Goal: Task Accomplishment & Management: Use online tool/utility

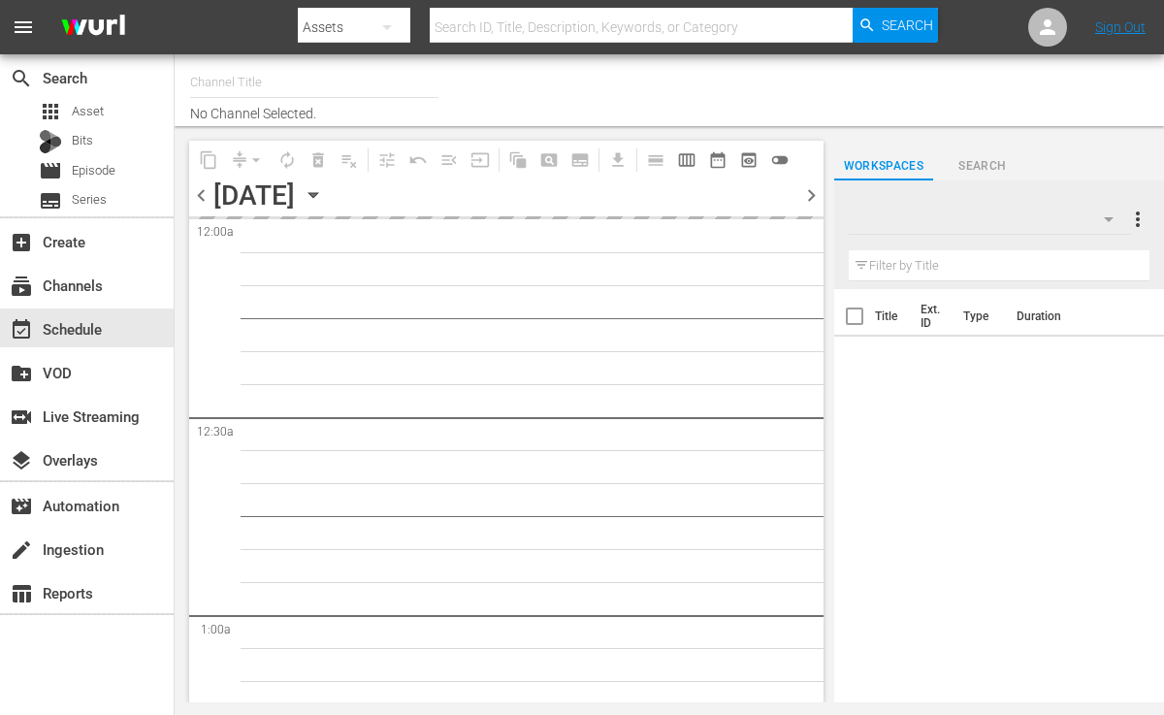
type input "More-U (881)"
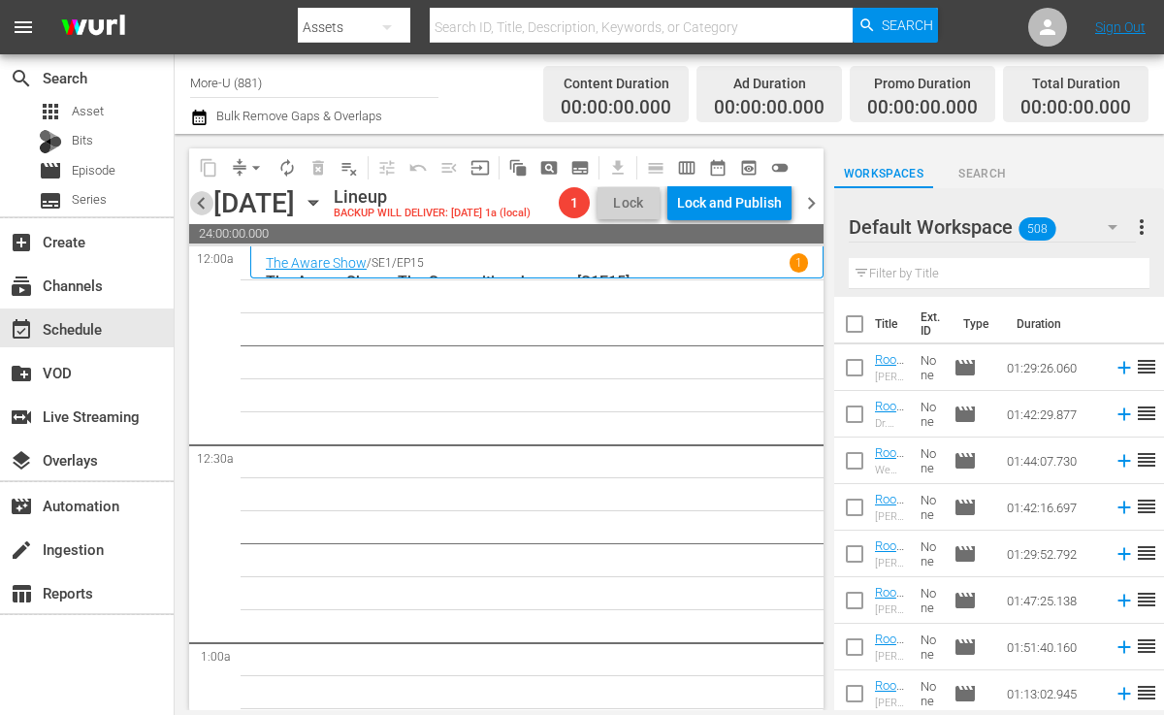
click at [201, 202] on span "chevron_left" at bounding box center [201, 203] width 24 height 24
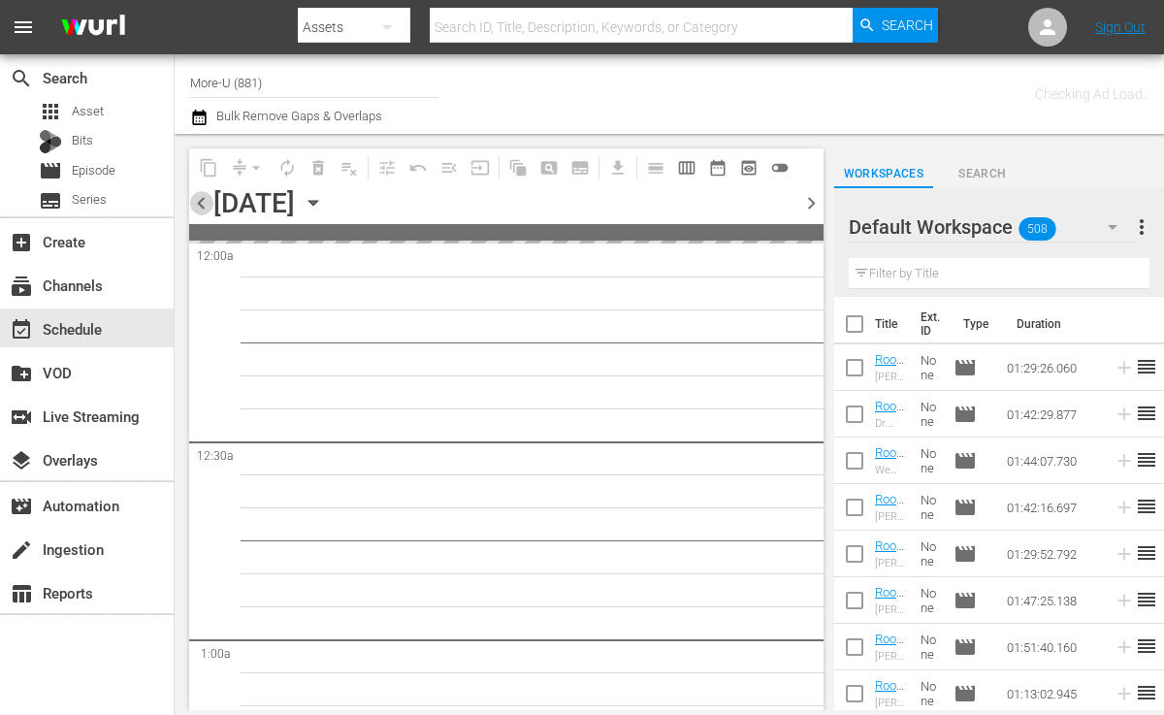
click at [201, 202] on span "chevron_left" at bounding box center [201, 203] width 24 height 24
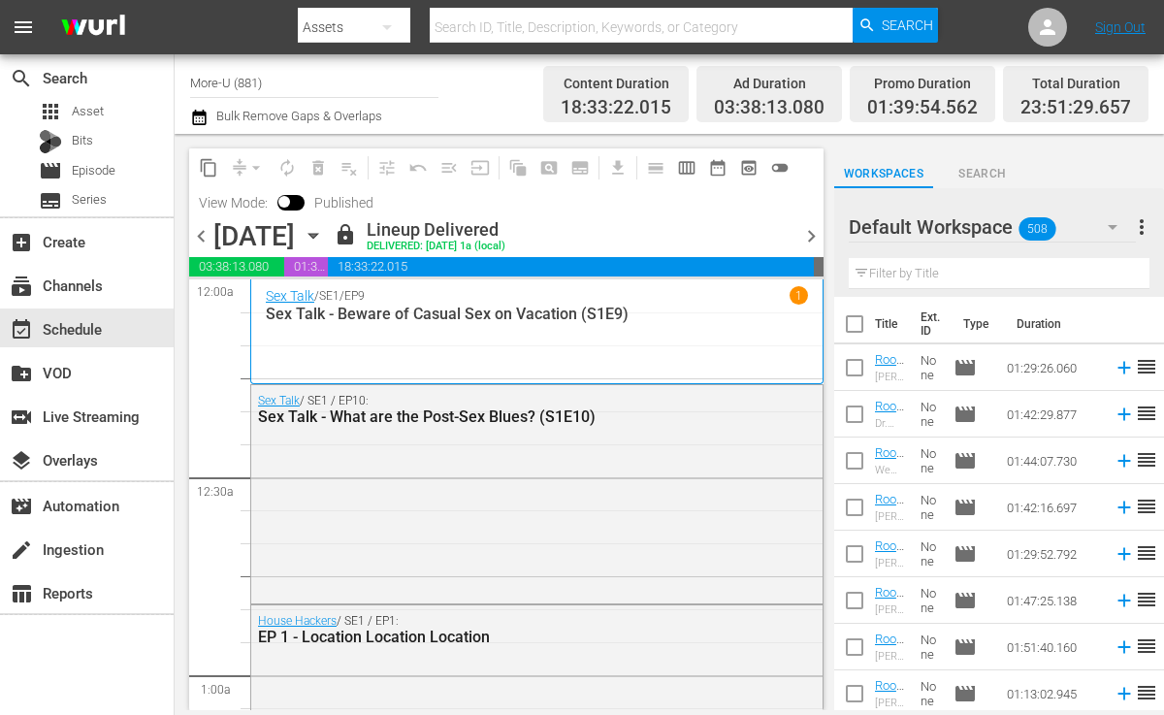
click at [815, 240] on span "chevron_right" at bounding box center [812, 236] width 24 height 24
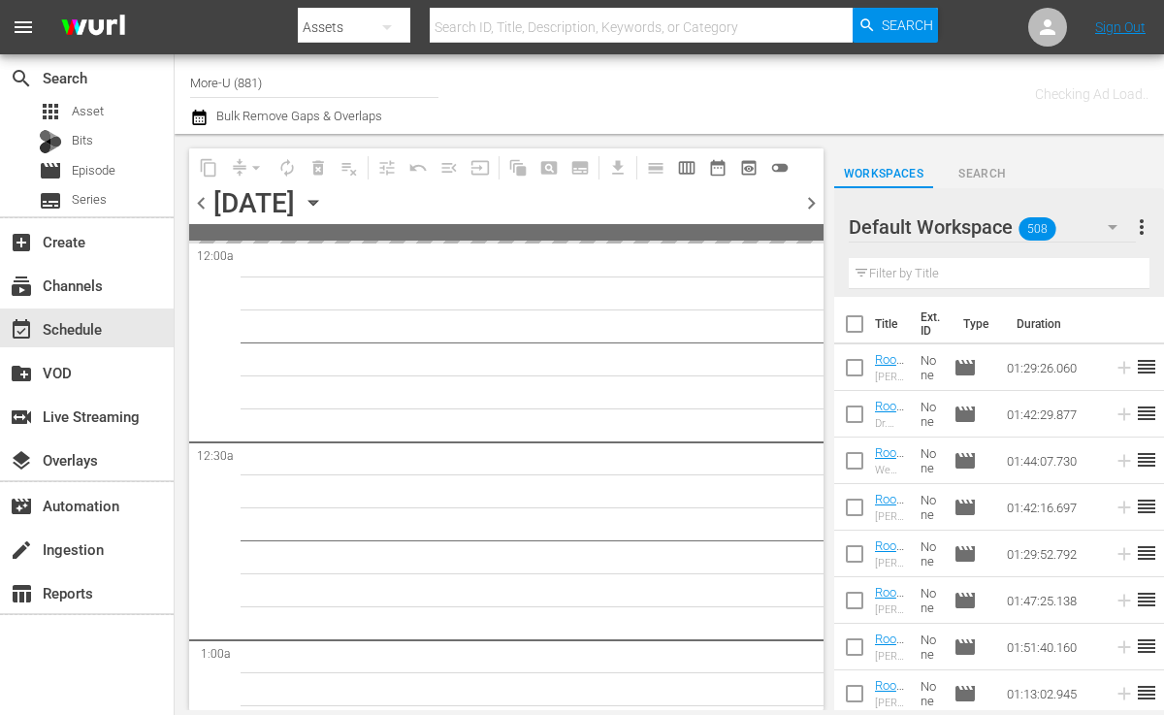
click at [815, 241] on div at bounding box center [506, 242] width 635 height 3
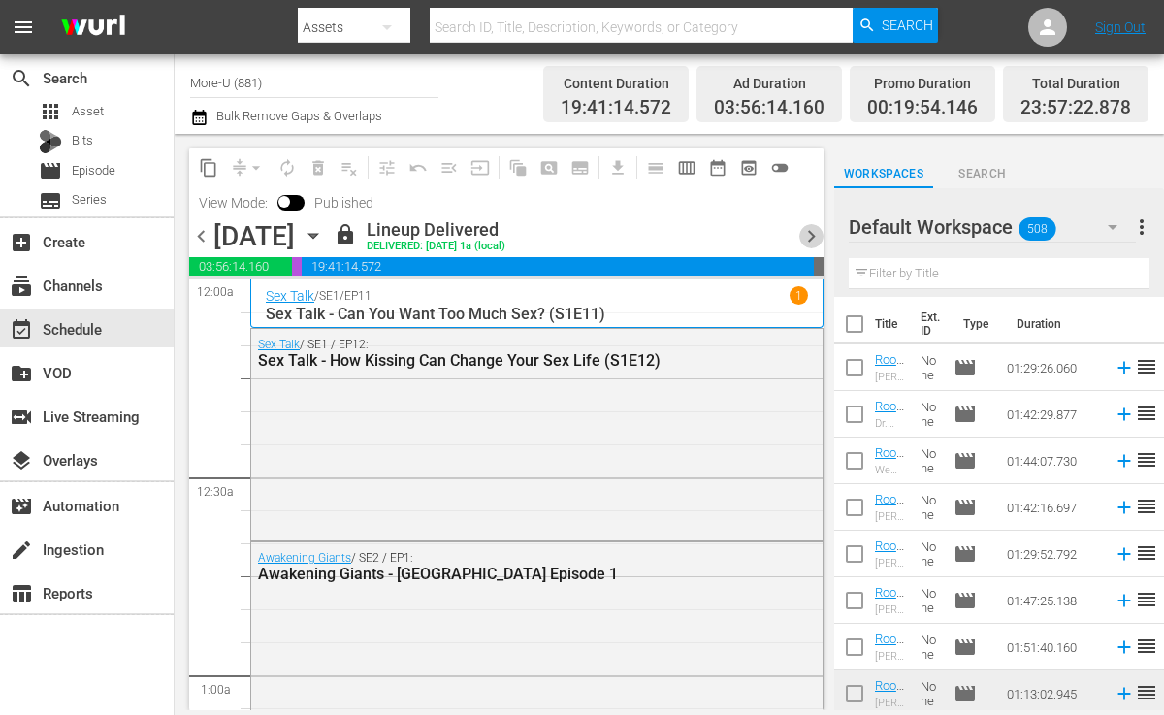
click at [813, 232] on span "chevron_right" at bounding box center [812, 236] width 24 height 24
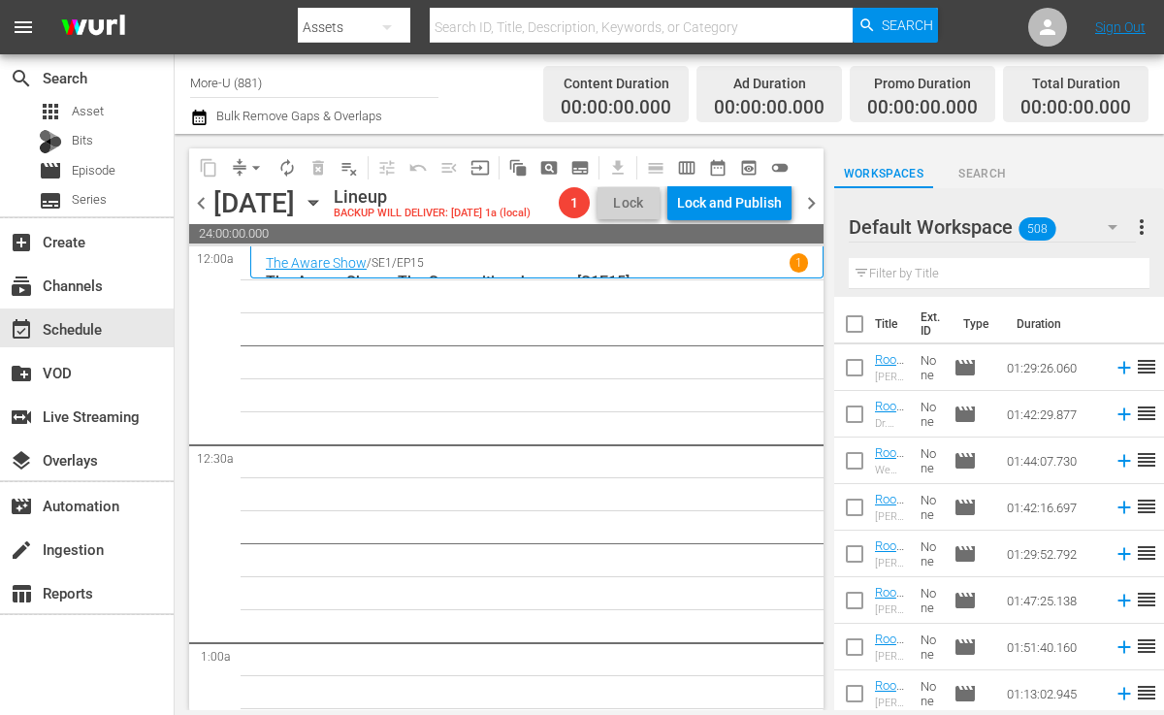
click at [324, 196] on icon "button" at bounding box center [313, 202] width 21 height 21
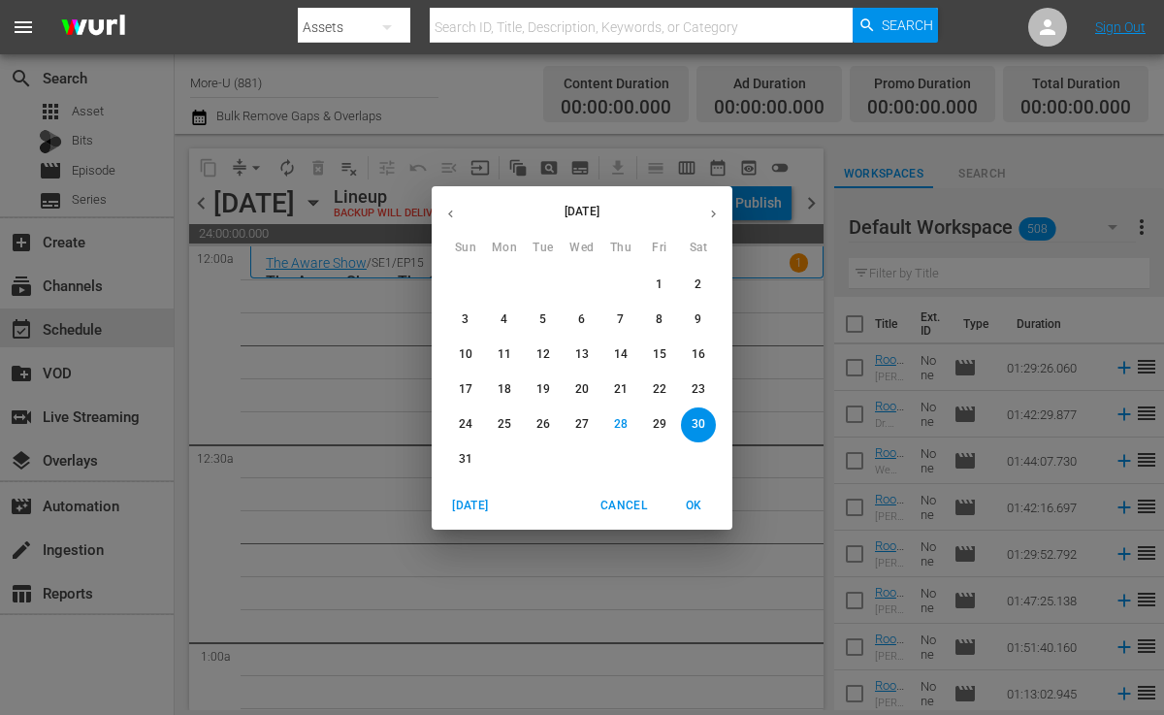
click at [450, 216] on icon "button" at bounding box center [450, 214] width 15 height 15
click at [705, 279] on span "5" at bounding box center [698, 285] width 35 height 16
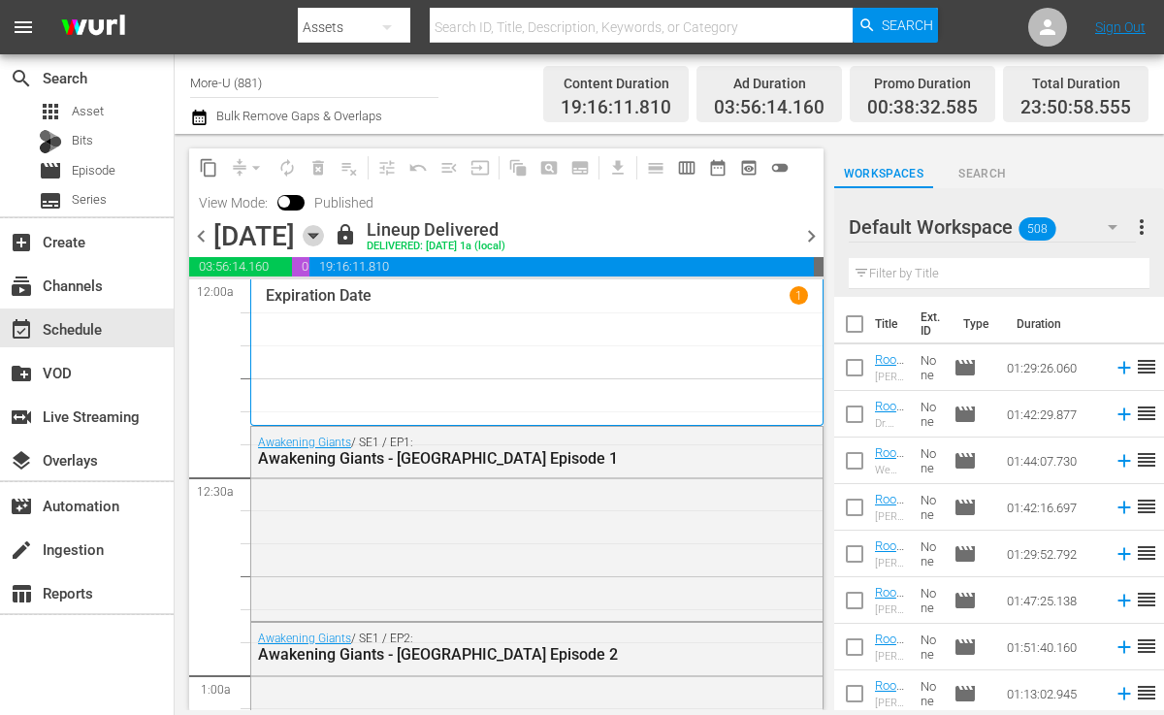
click at [324, 231] on icon "button" at bounding box center [313, 235] width 21 height 21
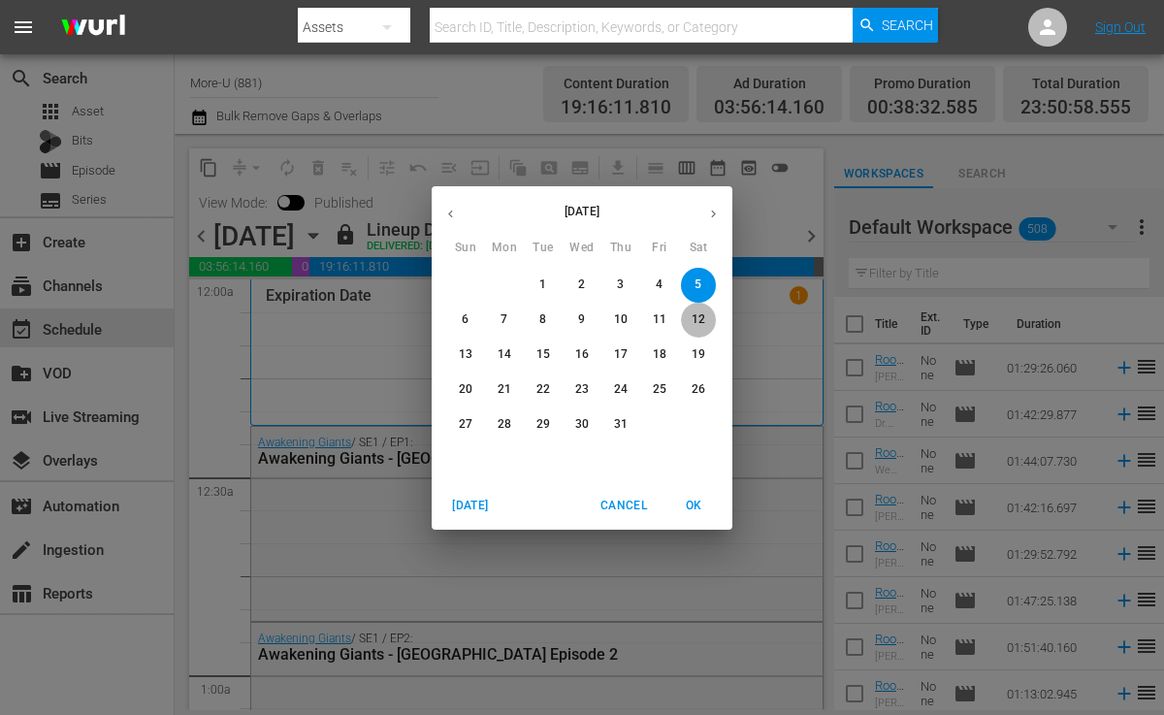
click at [707, 316] on span "12" at bounding box center [698, 320] width 35 height 16
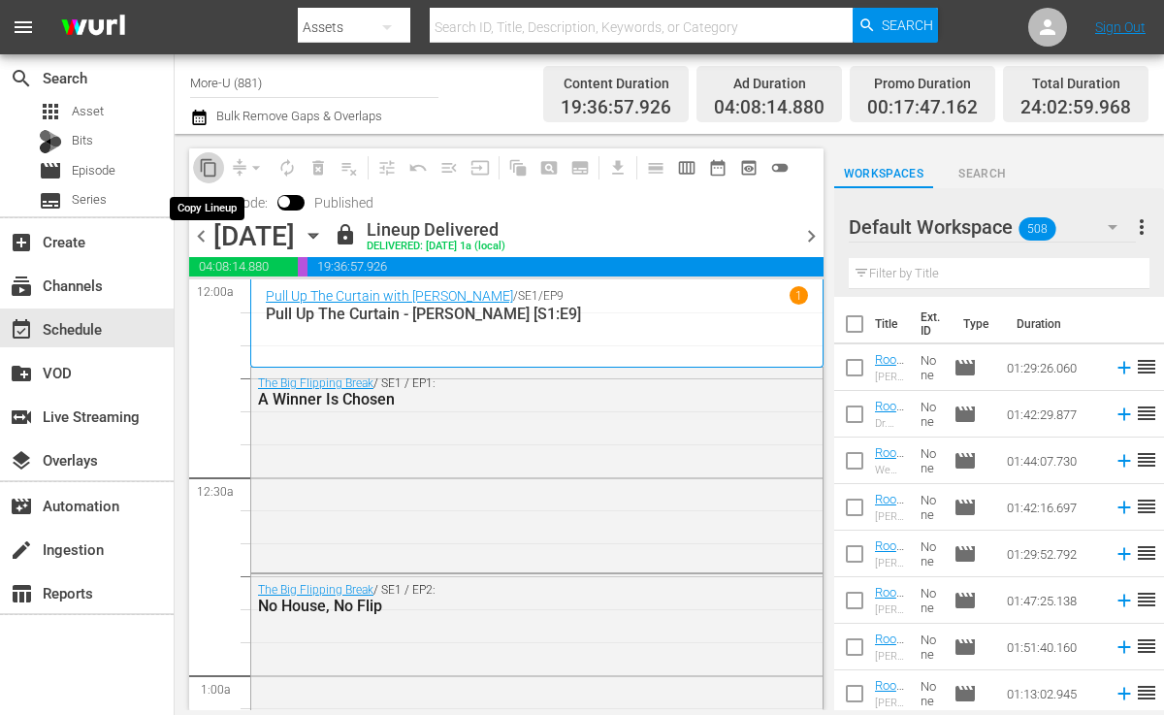
click at [209, 172] on span "content_copy" at bounding box center [208, 167] width 19 height 19
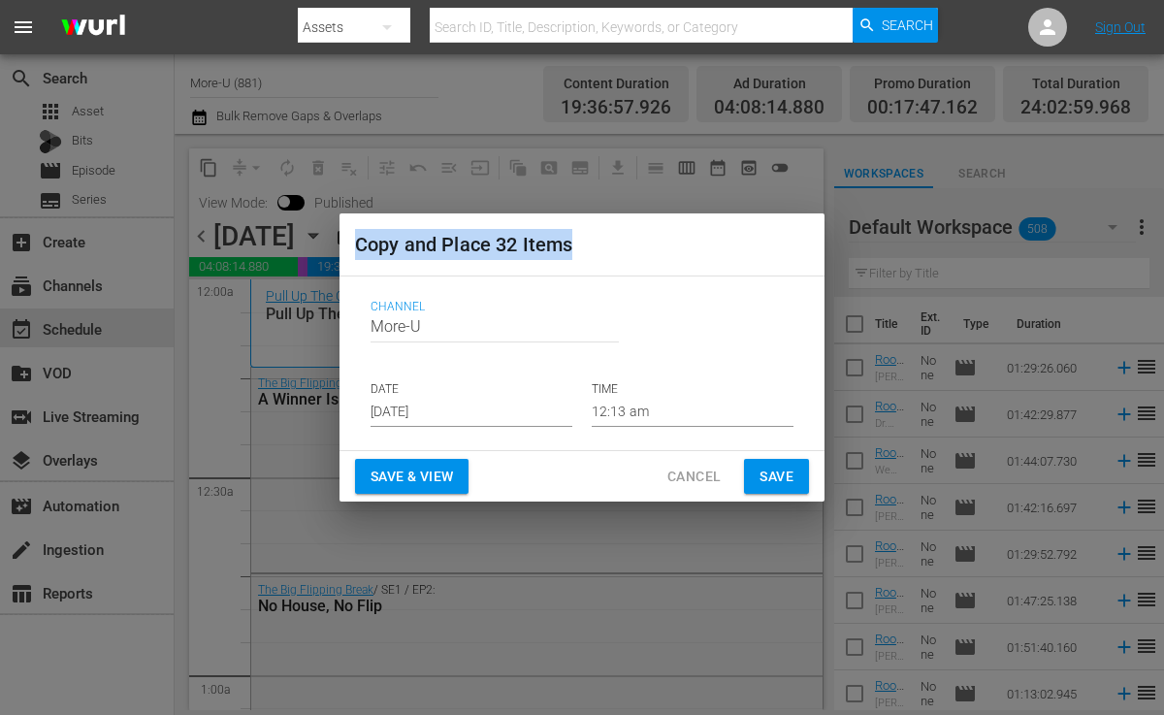
drag, startPoint x: 209, startPoint y: 172, endPoint x: 425, endPoint y: 310, distance: 256.5
click at [425, 310] on div "Copy and Place 32 Items Channel Channel Title More-U DATE [DATE] TIME 12:13 am …" at bounding box center [582, 357] width 1164 height 715
click at [424, 478] on span "Save & View" at bounding box center [412, 477] width 82 height 24
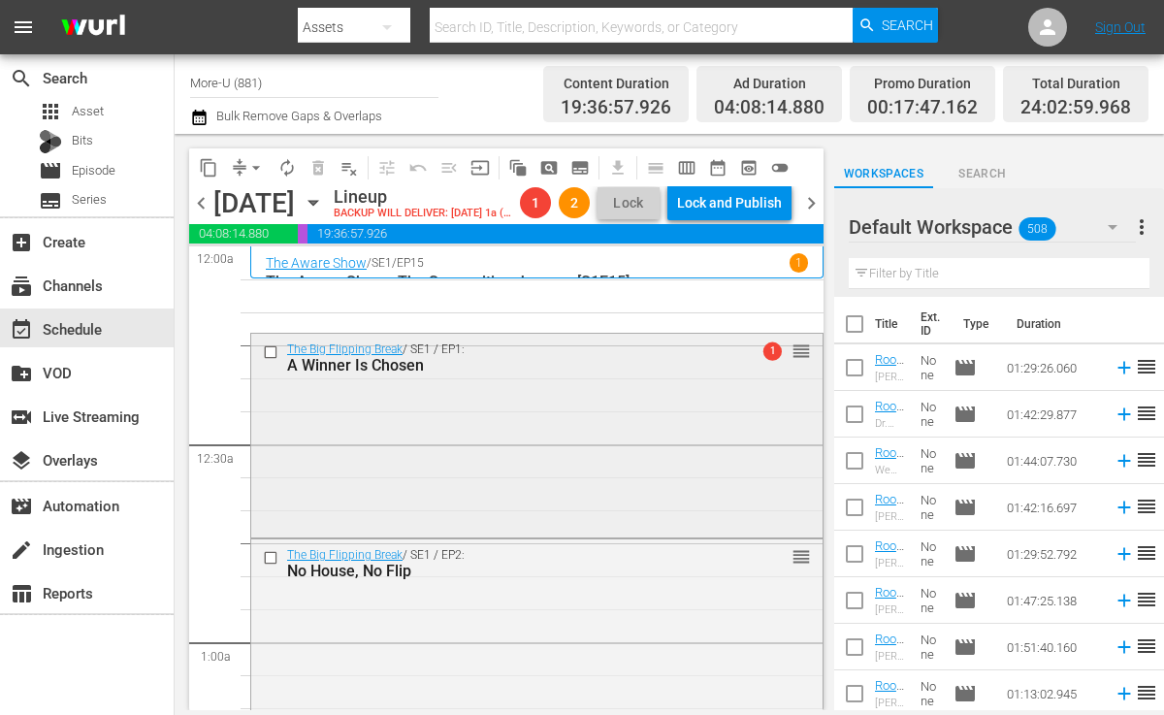
scroll to position [3, 0]
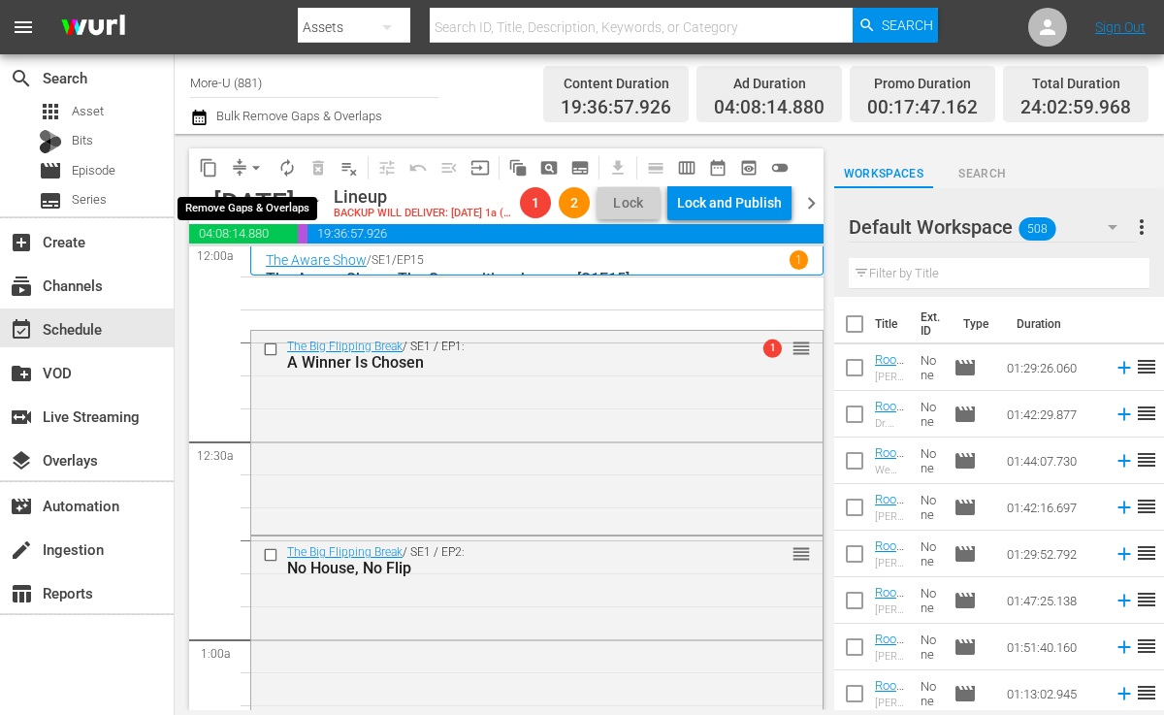
click at [258, 168] on span "arrow_drop_down" at bounding box center [255, 167] width 19 height 19
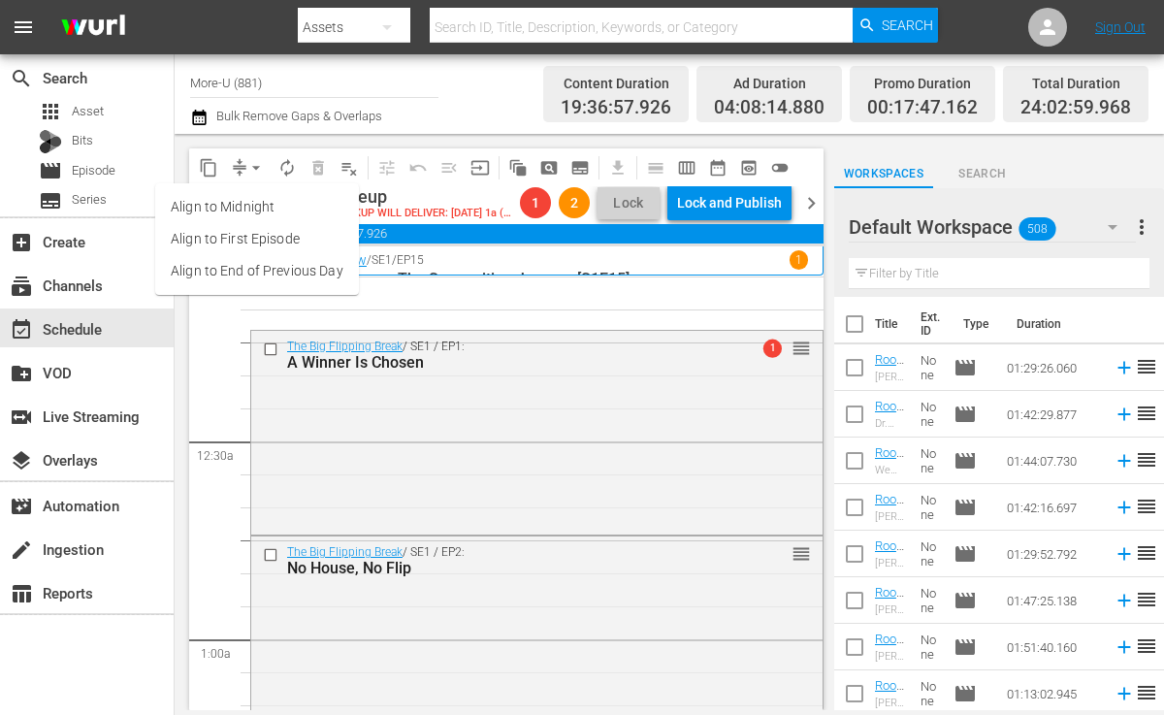
click at [283, 270] on li "Align to End of Previous Day" at bounding box center [257, 271] width 204 height 32
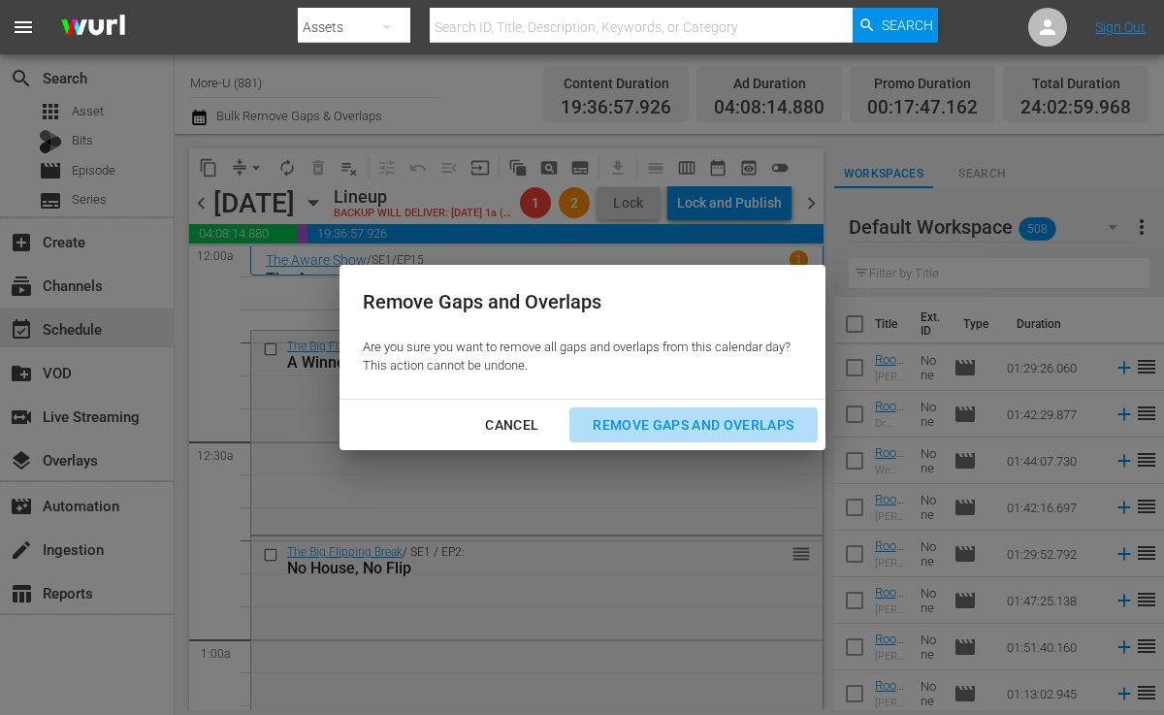
click at [656, 434] on div "Remove Gaps and Overlaps" at bounding box center [693, 425] width 232 height 24
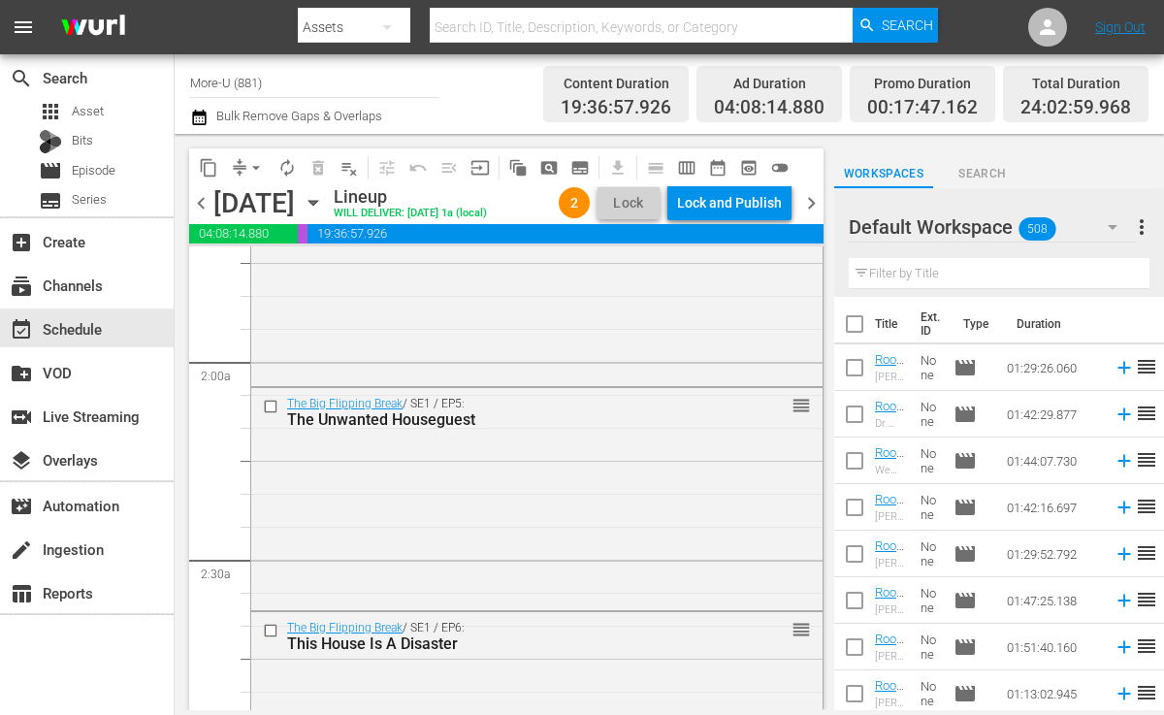
scroll to position [0, 0]
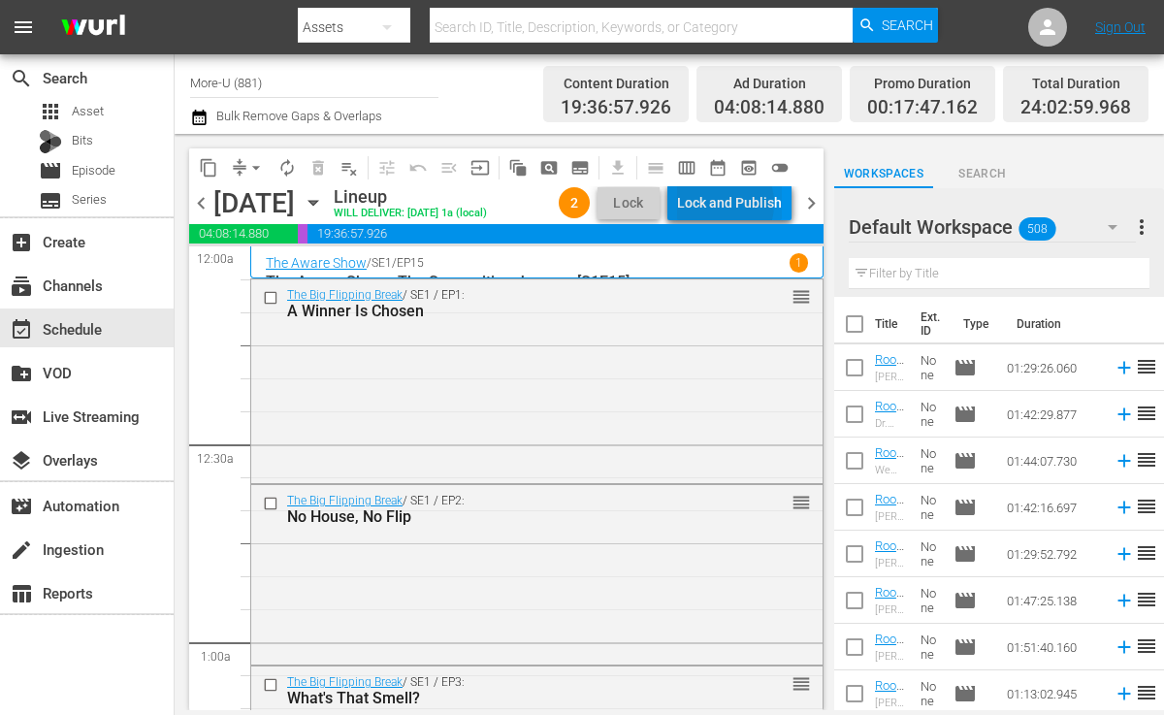
click at [721, 204] on div "Lock and Publish" at bounding box center [729, 202] width 105 height 35
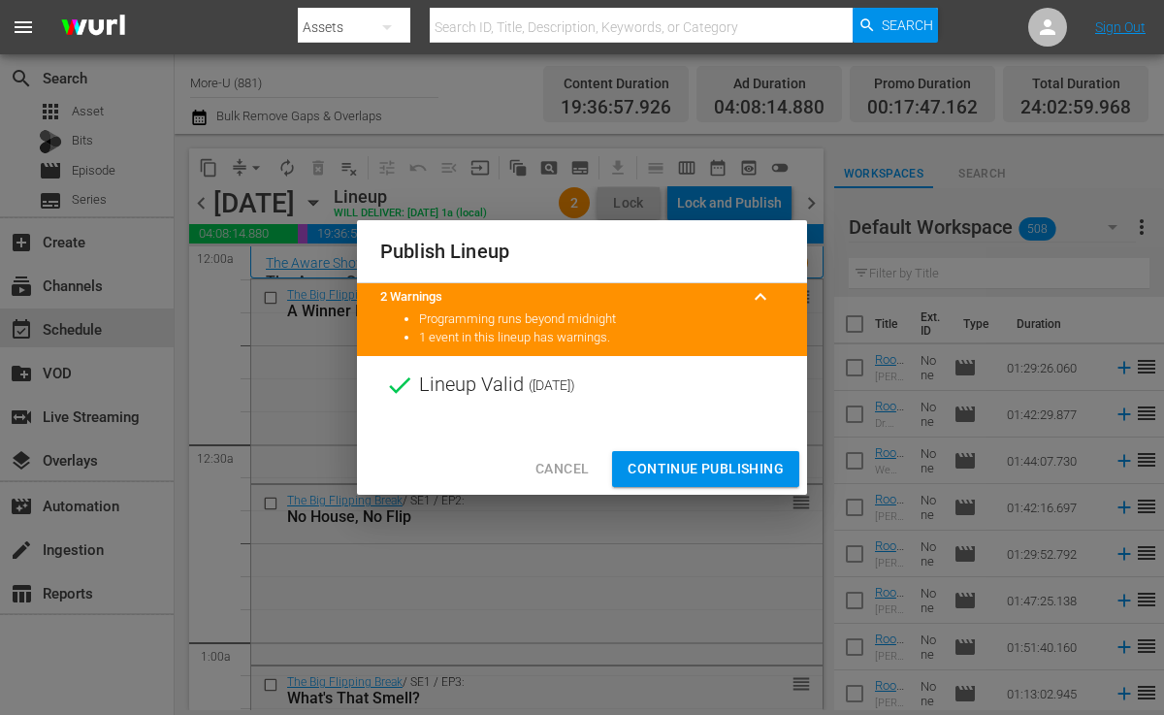
click at [679, 468] on span "Continue Publishing" at bounding box center [706, 469] width 156 height 24
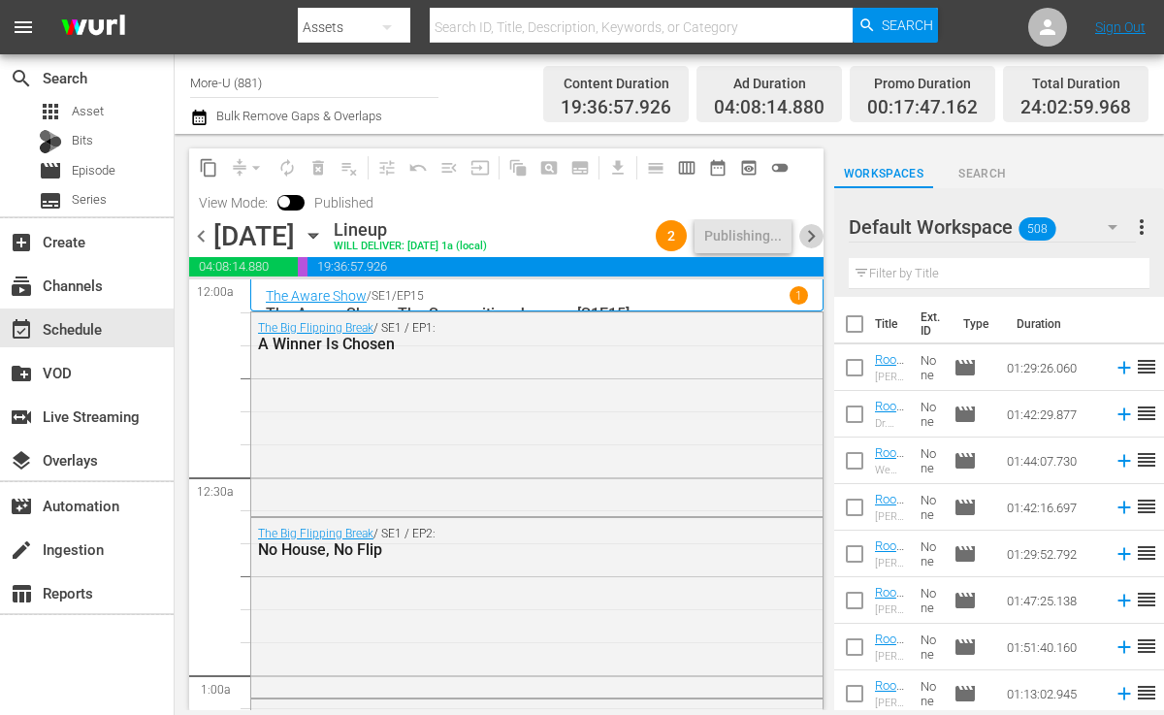
click at [815, 237] on span "chevron_right" at bounding box center [812, 236] width 24 height 24
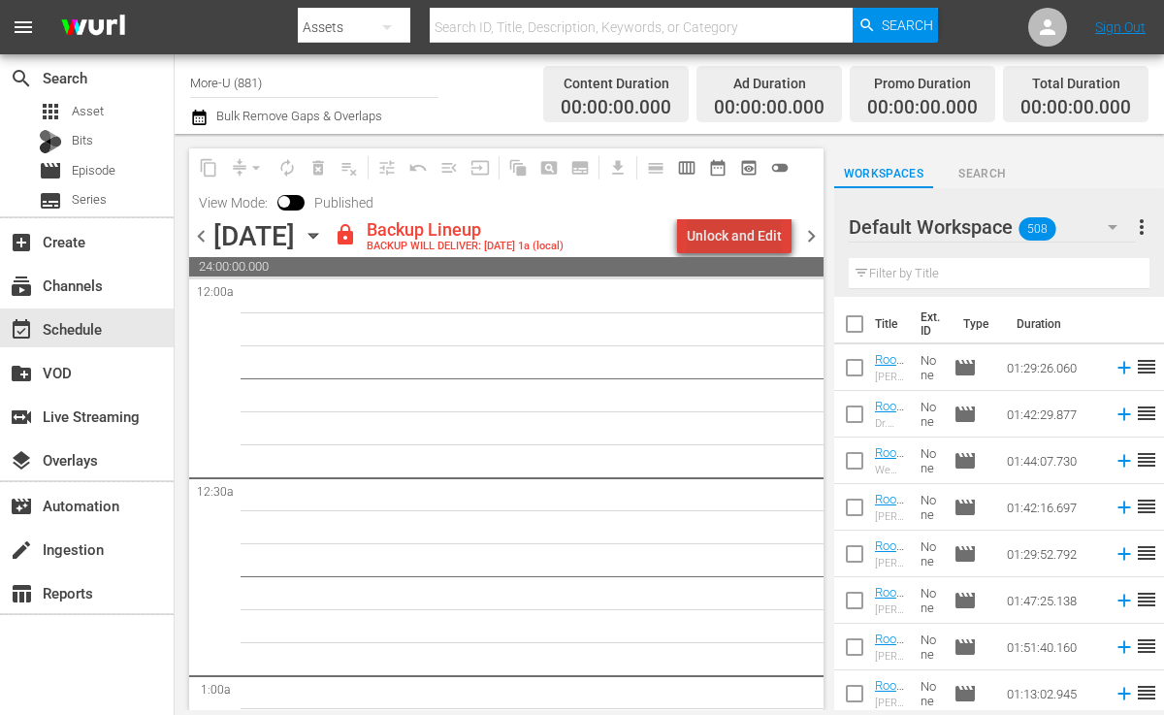
click at [748, 250] on div "Unlock and Edit" at bounding box center [734, 235] width 95 height 35
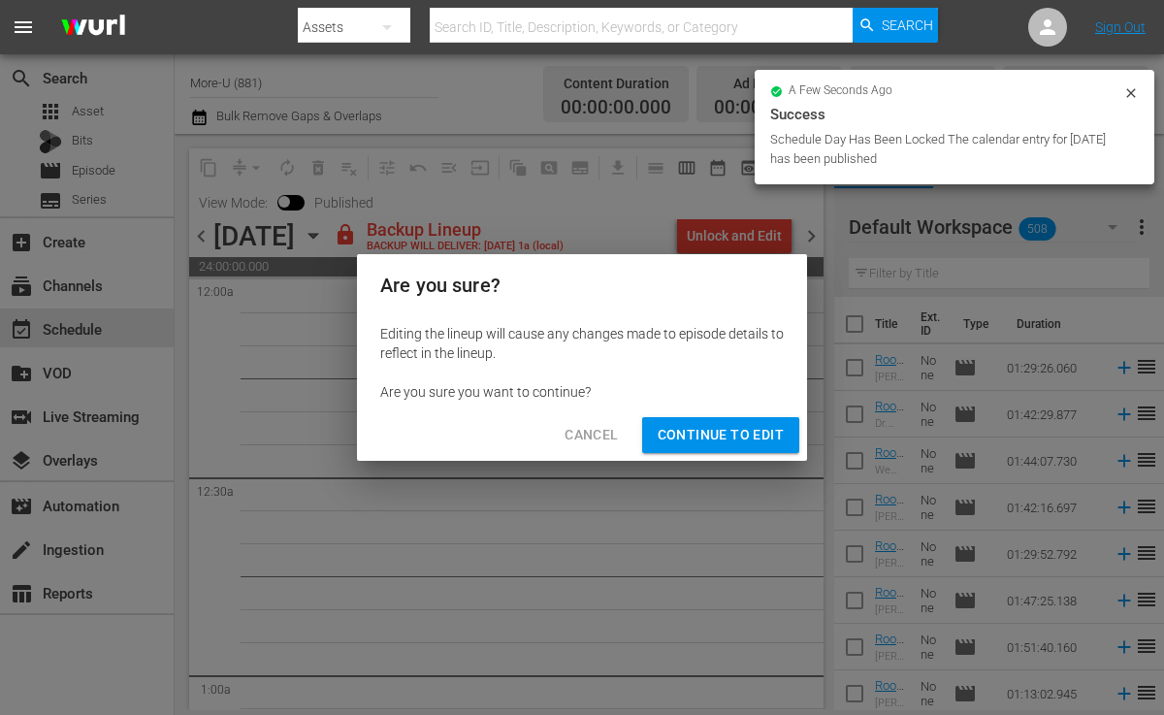
click at [752, 432] on span "Continue to Edit" at bounding box center [721, 435] width 126 height 24
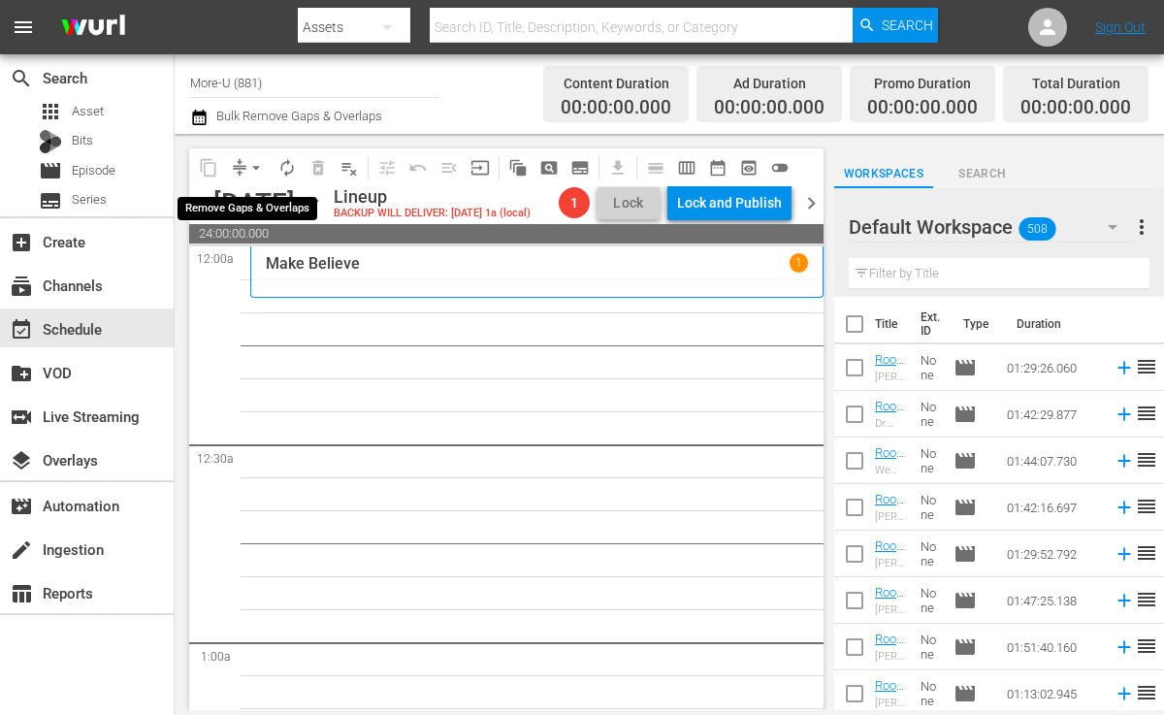
click at [255, 162] on span "arrow_drop_down" at bounding box center [255, 167] width 19 height 19
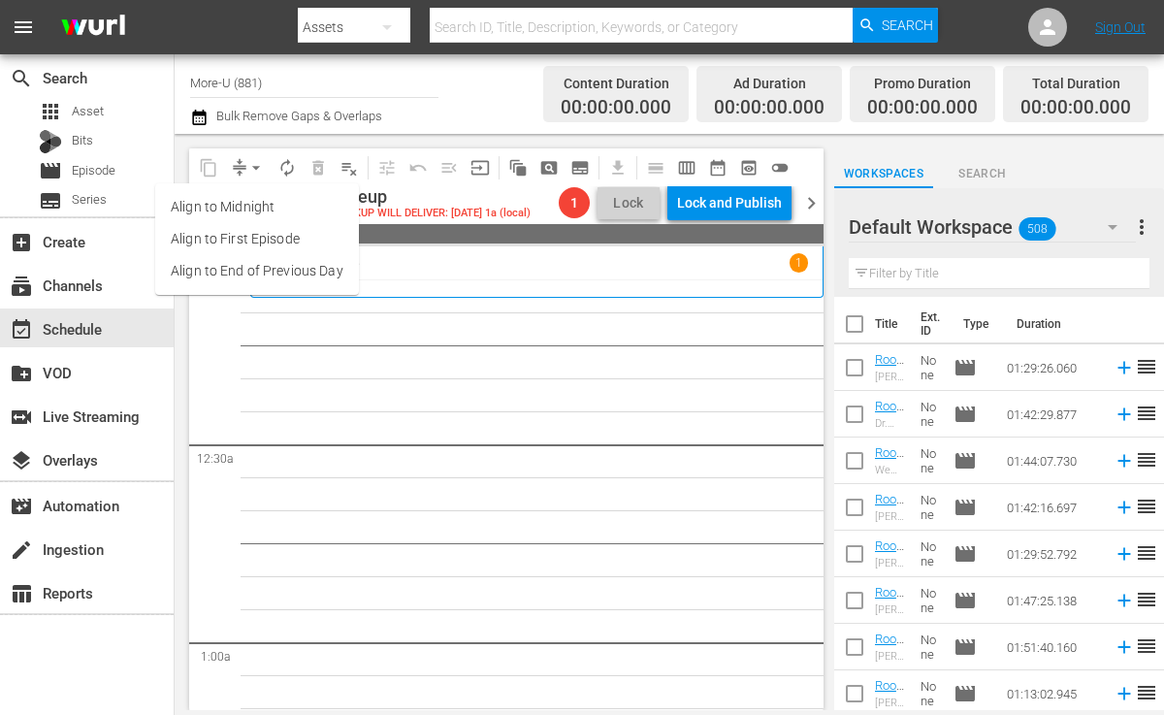
click at [382, 249] on div "Make Believe 1" at bounding box center [537, 271] width 574 height 51
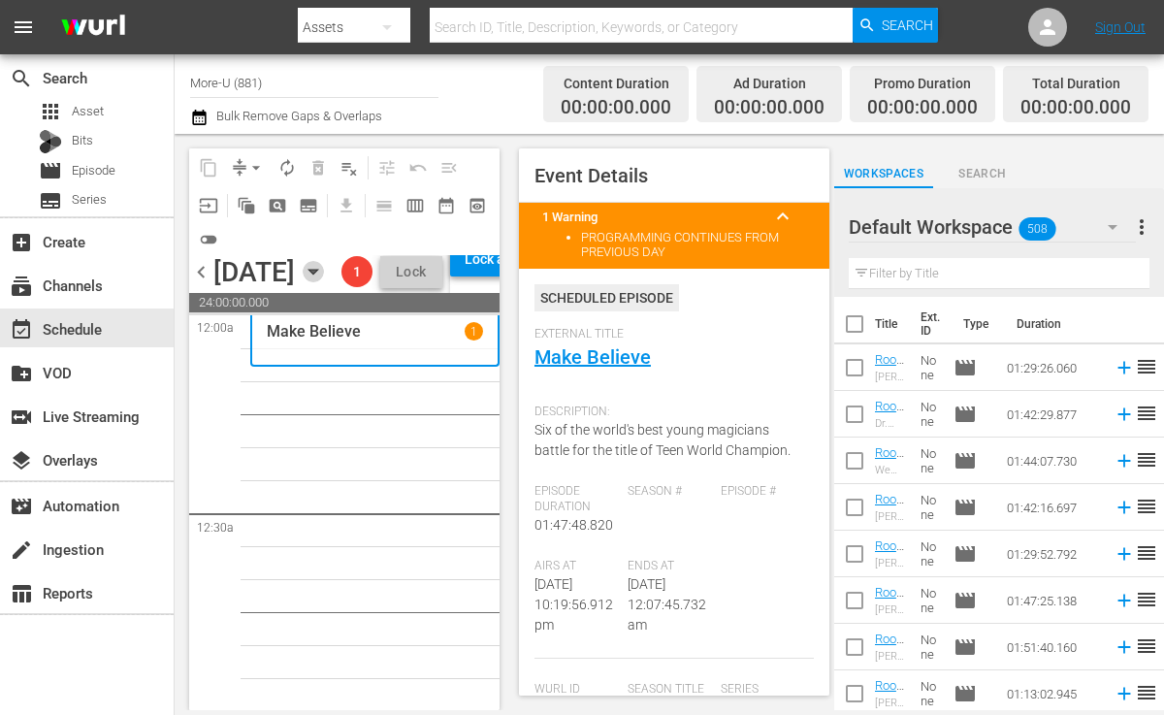
click at [324, 282] on icon "button" at bounding box center [313, 271] width 21 height 21
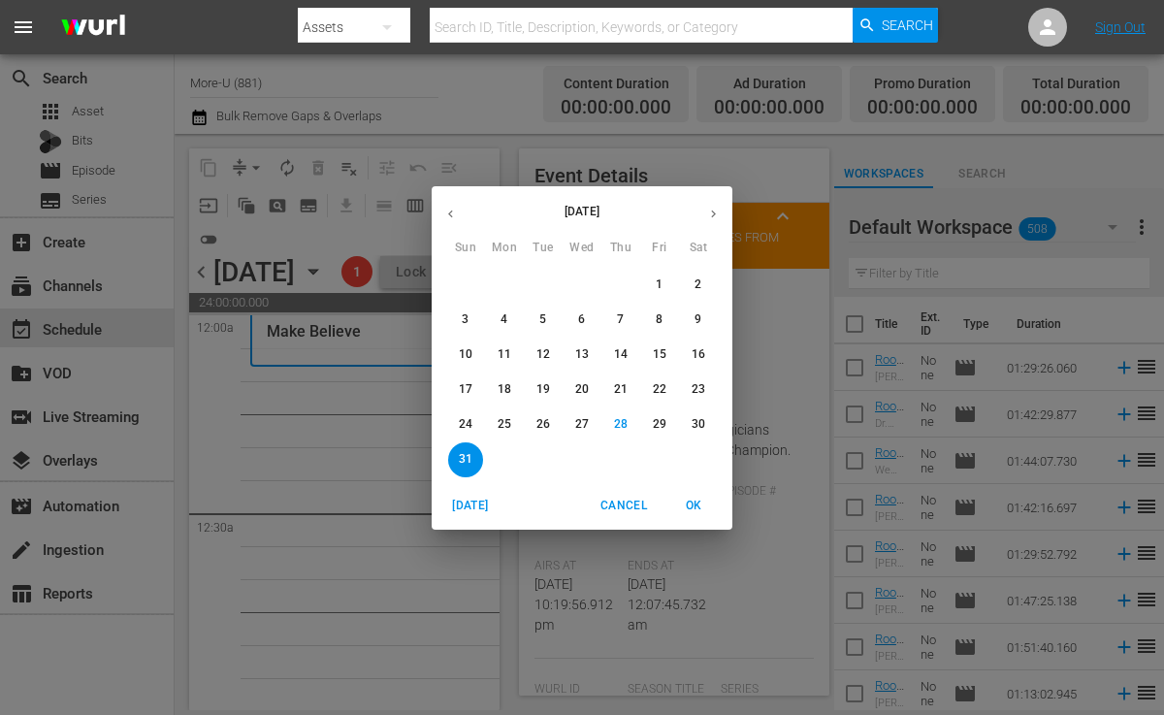
click at [449, 216] on icon "button" at bounding box center [450, 214] width 15 height 15
click at [467, 397] on p "20" at bounding box center [466, 389] width 14 height 16
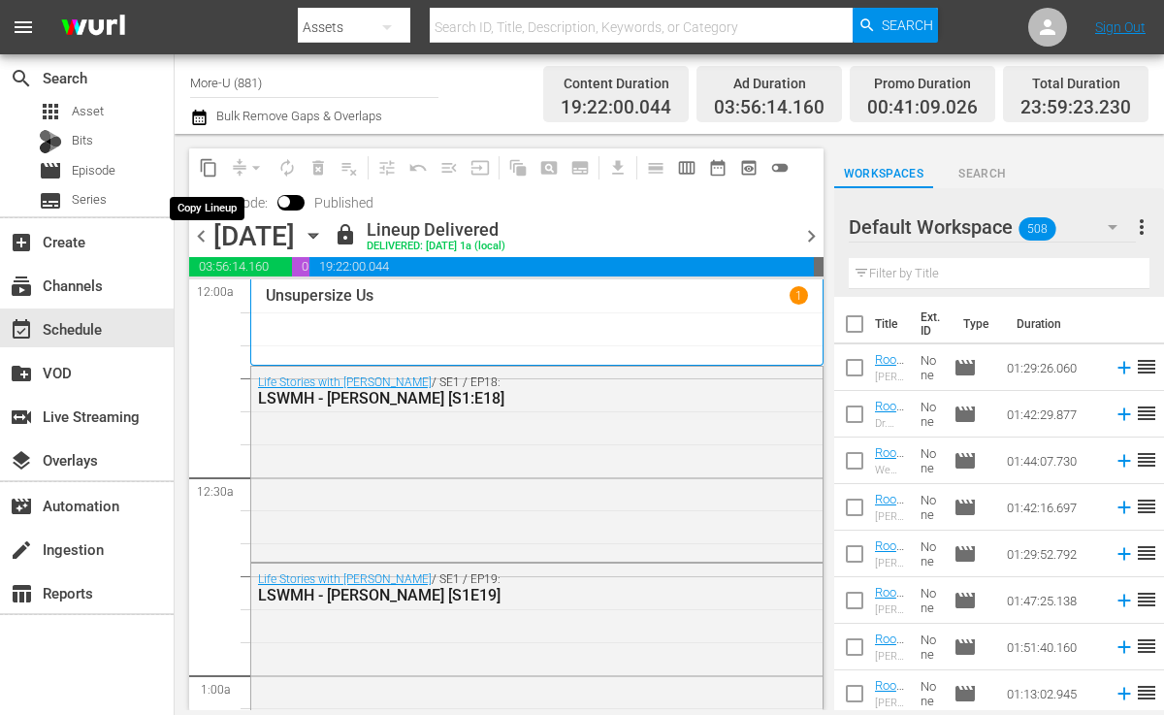
click at [209, 169] on span "content_copy" at bounding box center [208, 167] width 19 height 19
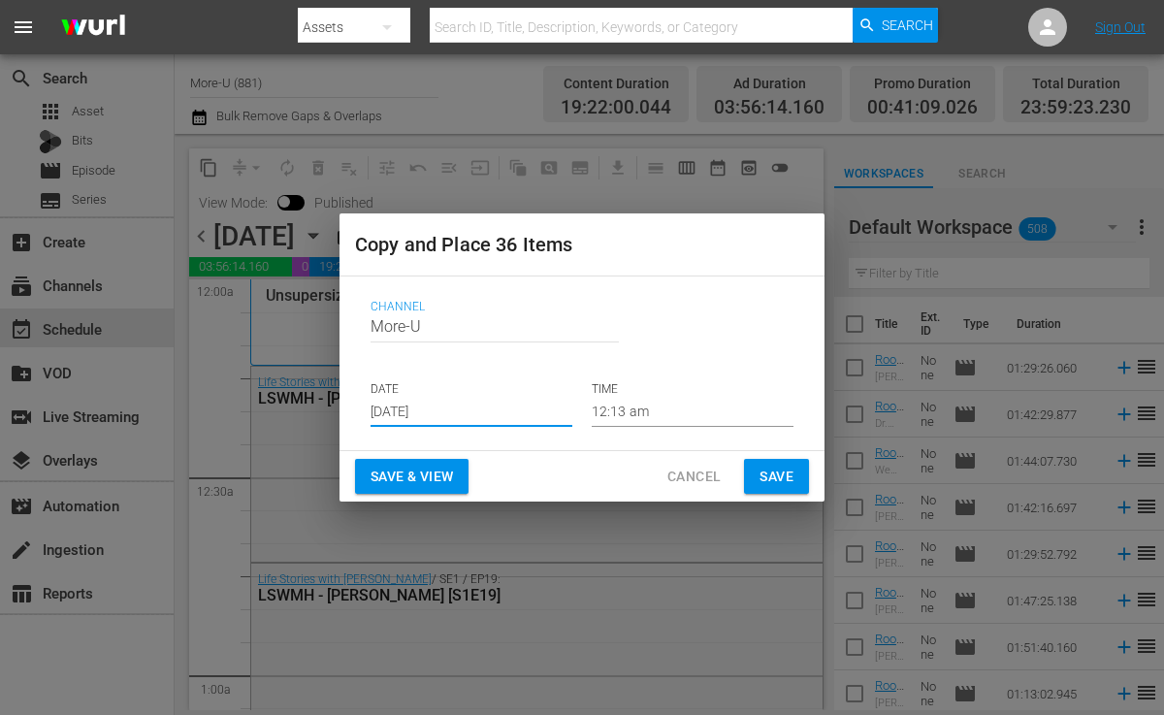
click at [447, 406] on input "[DATE]" at bounding box center [472, 412] width 202 height 29
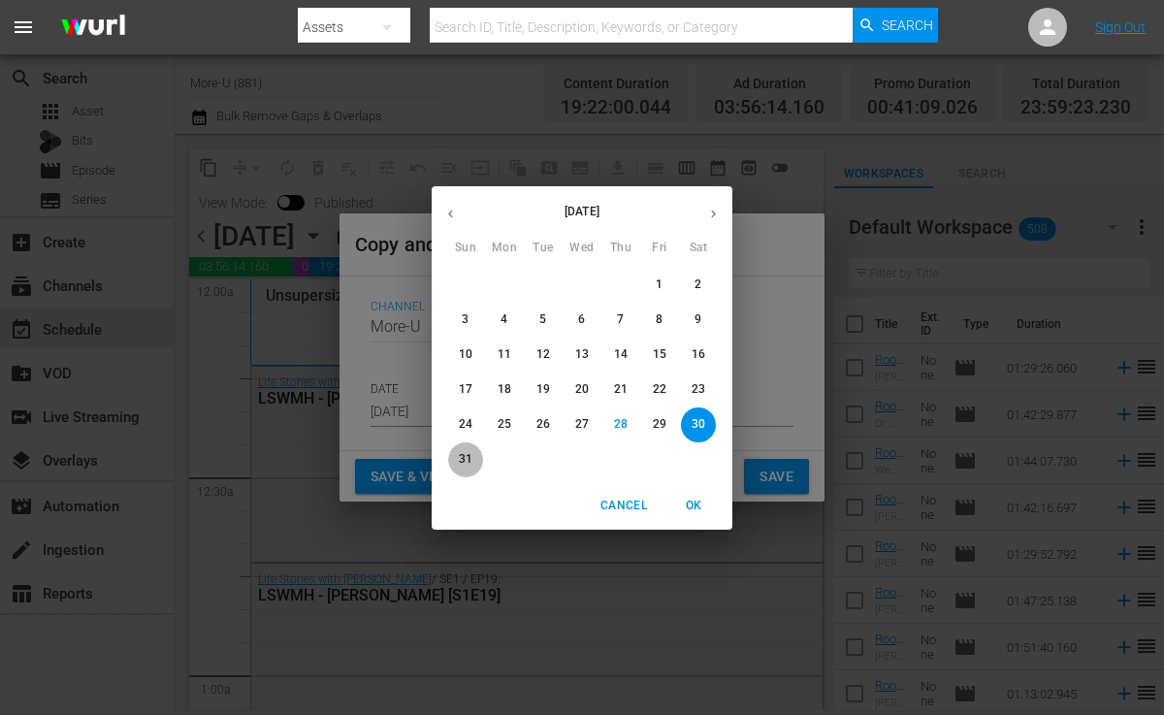
click at [463, 459] on p "31" at bounding box center [466, 459] width 14 height 16
type input "[DATE]"
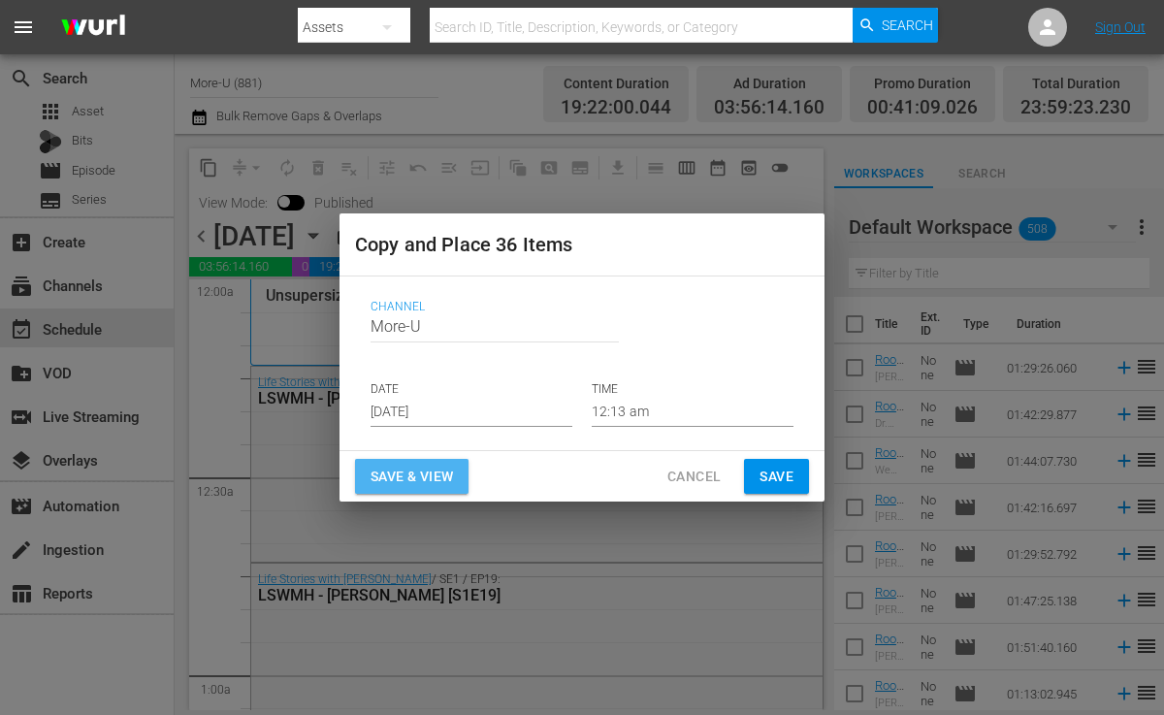
click at [413, 468] on span "Save & View" at bounding box center [412, 477] width 82 height 24
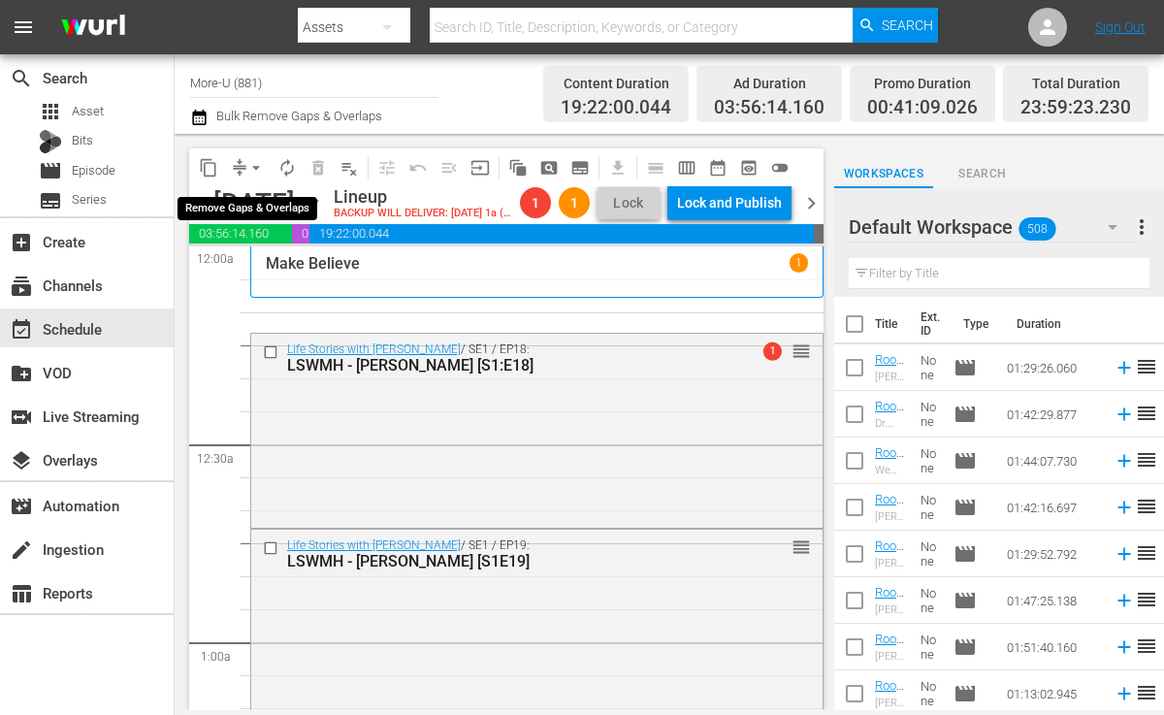
click at [258, 161] on span "arrow_drop_down" at bounding box center [255, 167] width 19 height 19
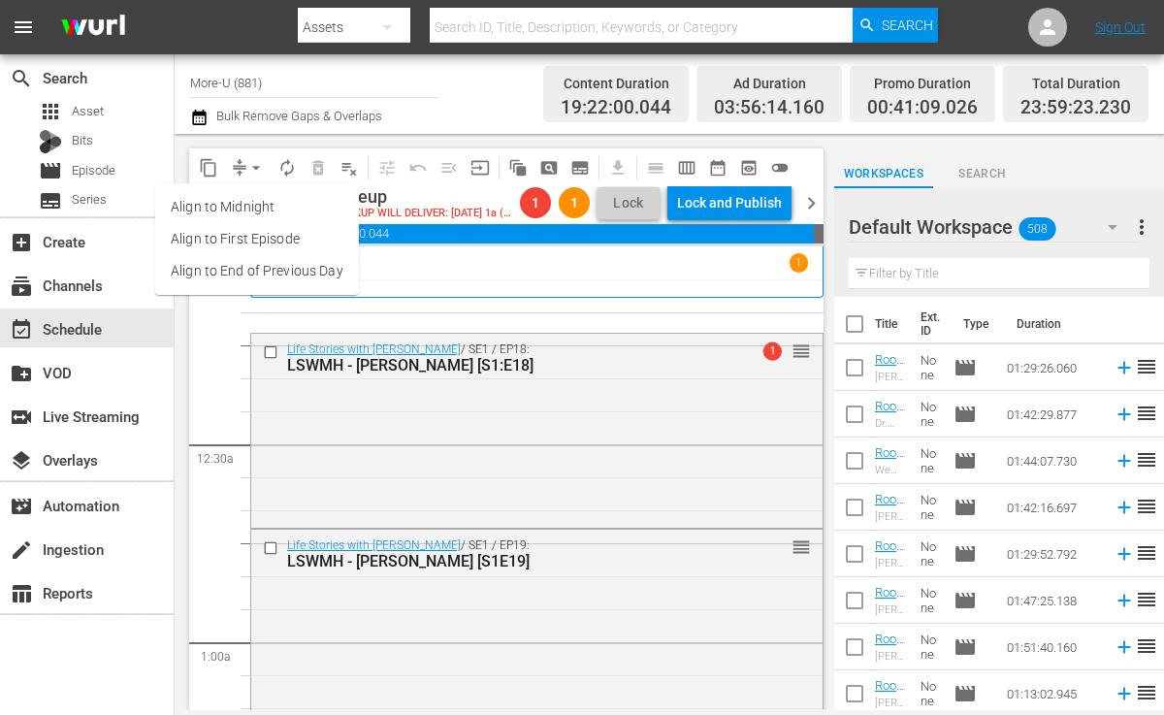
click at [273, 267] on li "Align to End of Previous Day" at bounding box center [257, 271] width 204 height 32
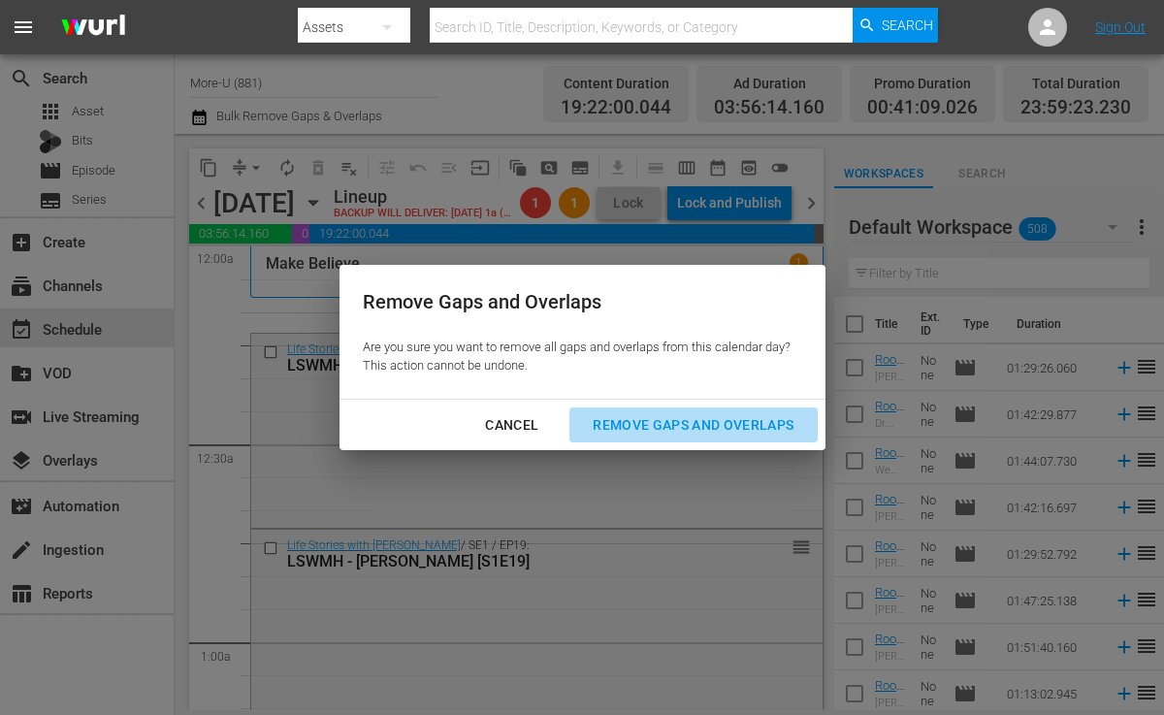
click at [645, 430] on div "Remove Gaps and Overlaps" at bounding box center [693, 425] width 232 height 24
